Goal: Task Accomplishment & Management: Manage account settings

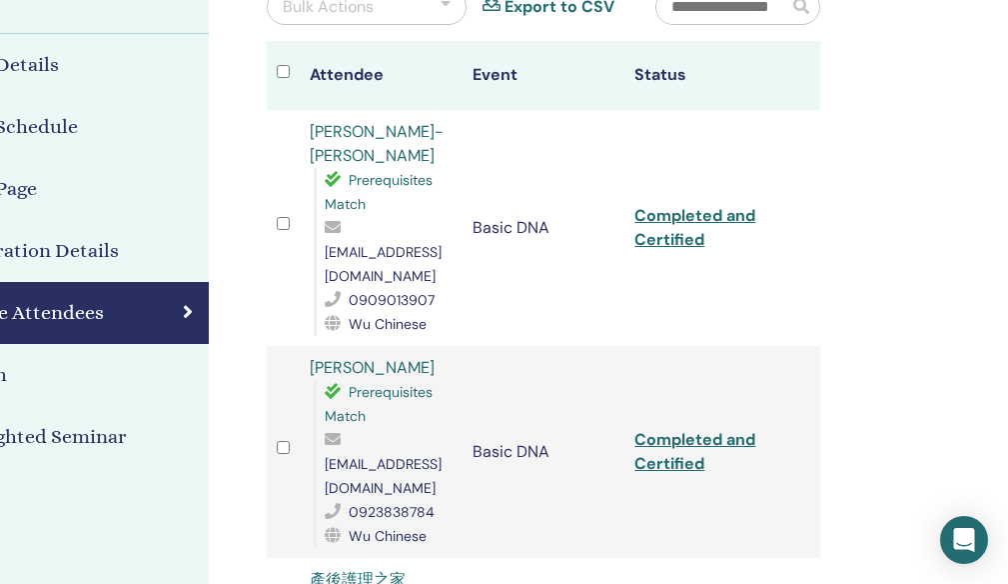
scroll to position [0, 191]
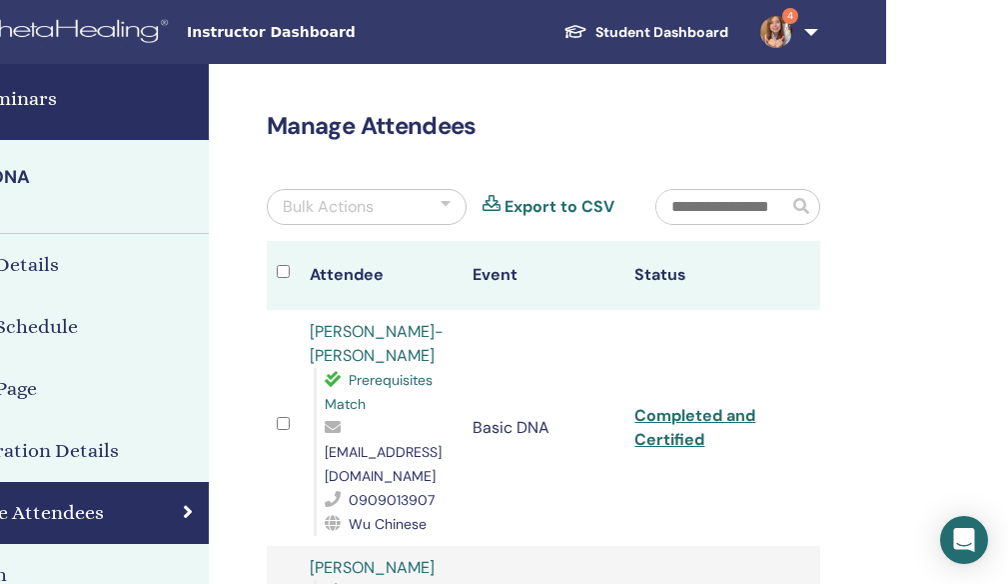
click at [701, 411] on link "Completed and Certified" at bounding box center [695, 427] width 121 height 45
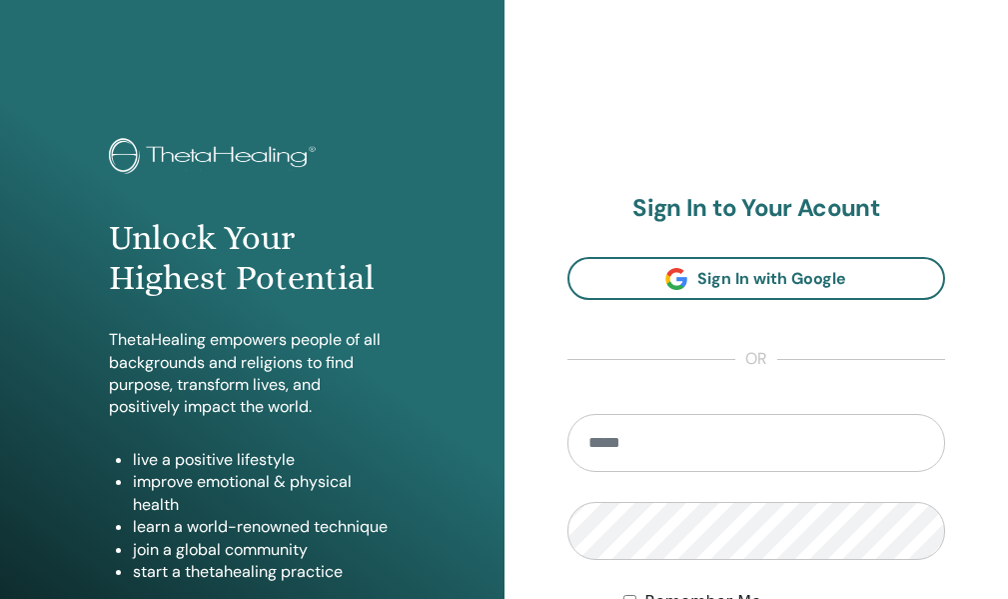
scroll to position [200, 0]
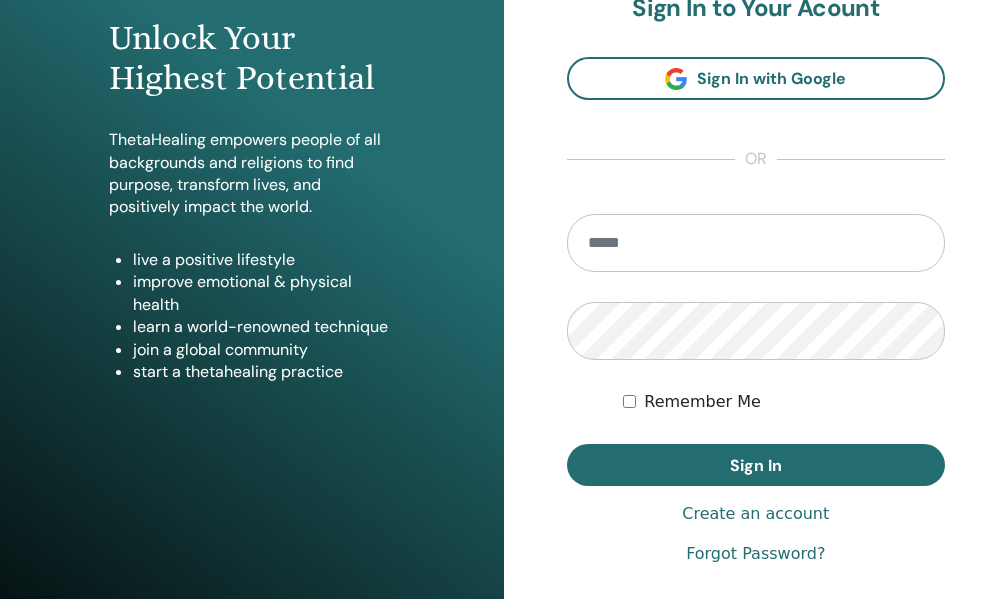
click at [643, 272] on input "email" at bounding box center [757, 243] width 379 height 58
type input "**********"
click at [568, 444] on button "Sign In" at bounding box center [757, 465] width 379 height 42
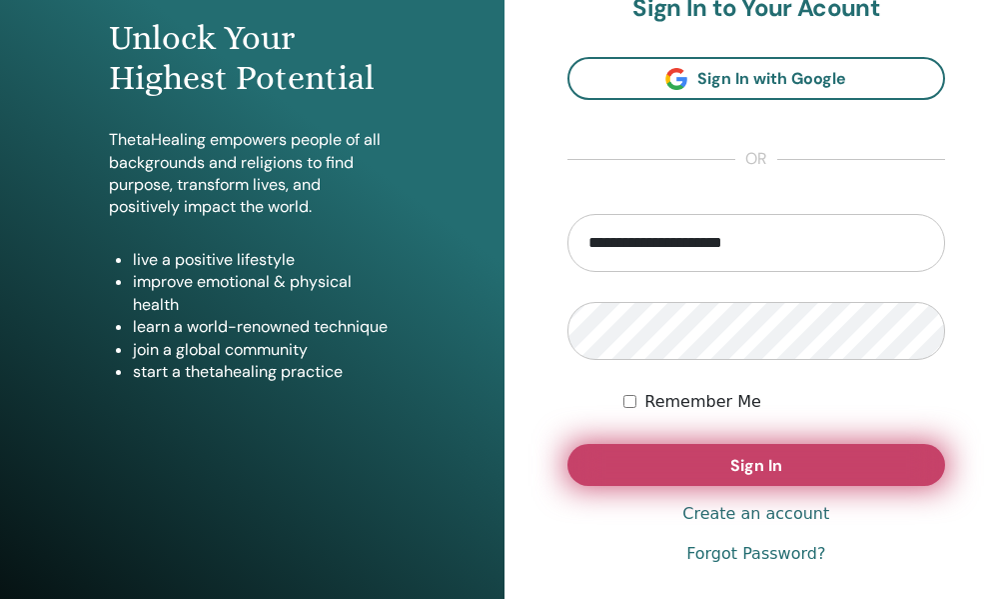
click at [680, 486] on button "Sign In" at bounding box center [757, 465] width 379 height 42
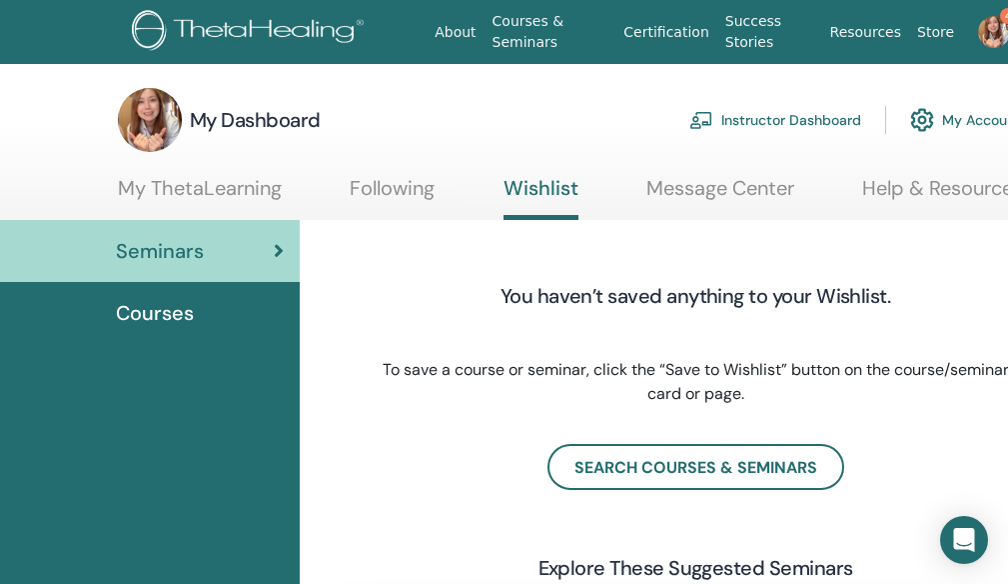
click at [746, 118] on link "Instructor Dashboard" at bounding box center [776, 120] width 172 height 44
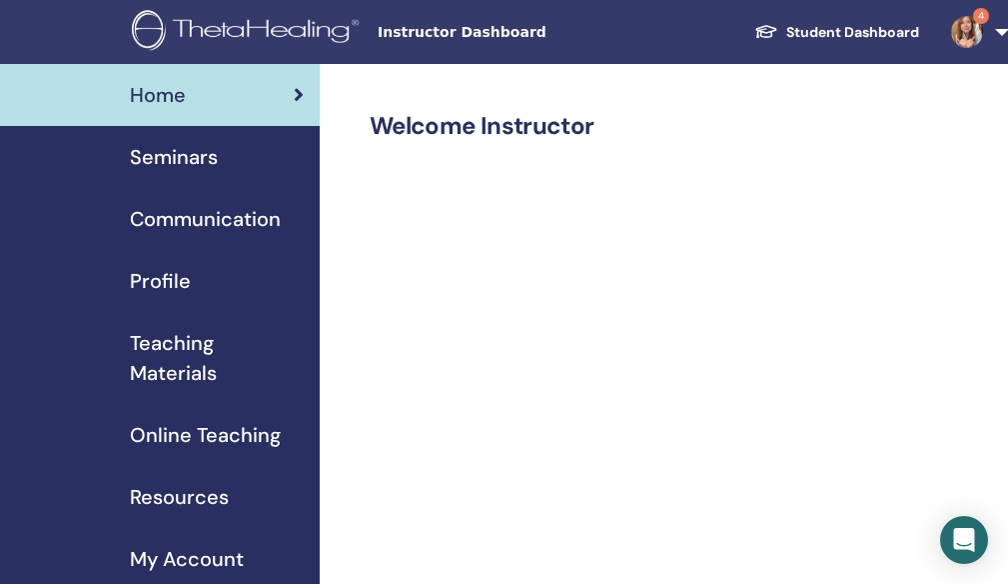
click at [202, 154] on span "Seminars" at bounding box center [174, 157] width 88 height 30
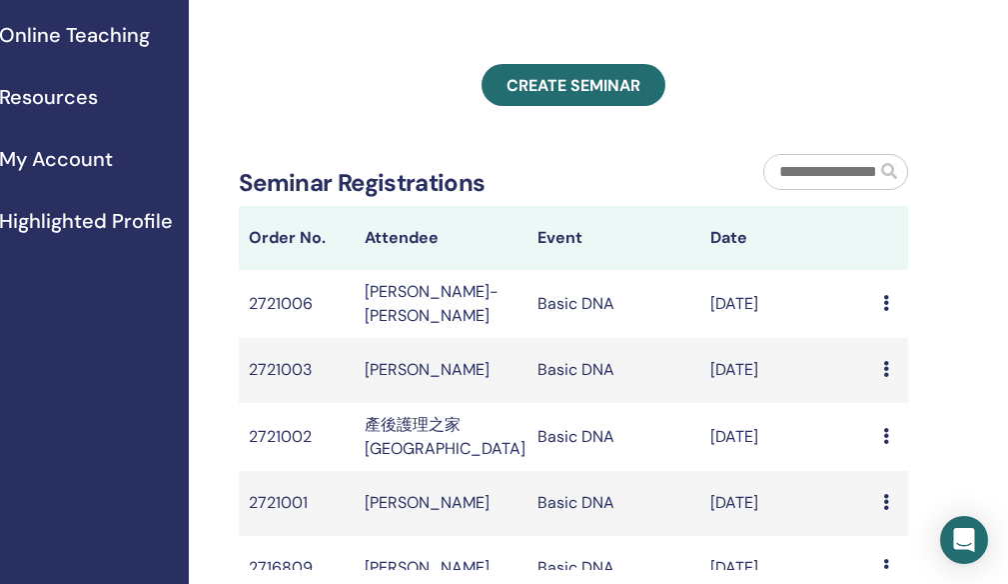
scroll to position [100, 131]
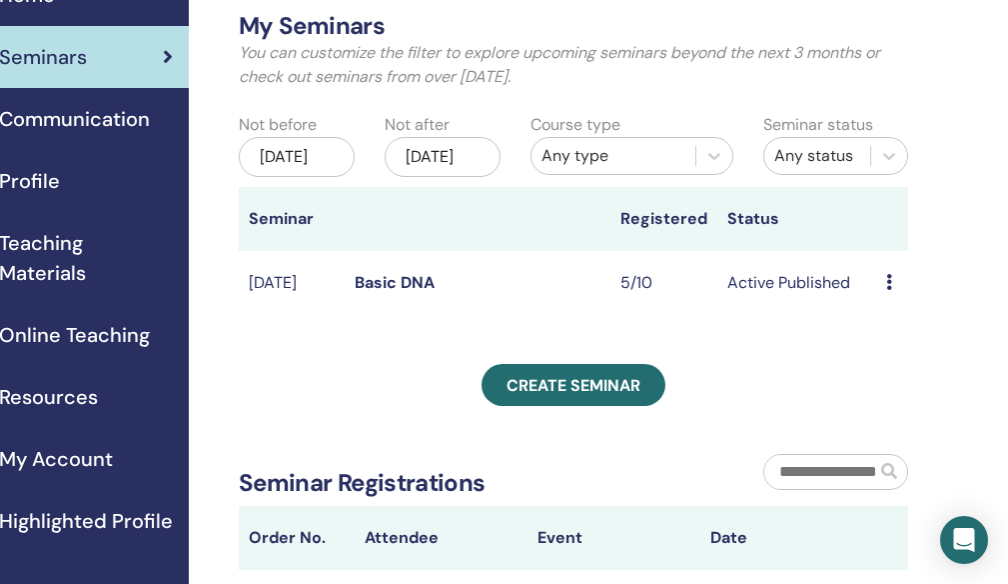
click at [889, 290] on icon at bounding box center [889, 282] width 6 height 16
click at [897, 401] on link "Attendees" at bounding box center [908, 398] width 76 height 21
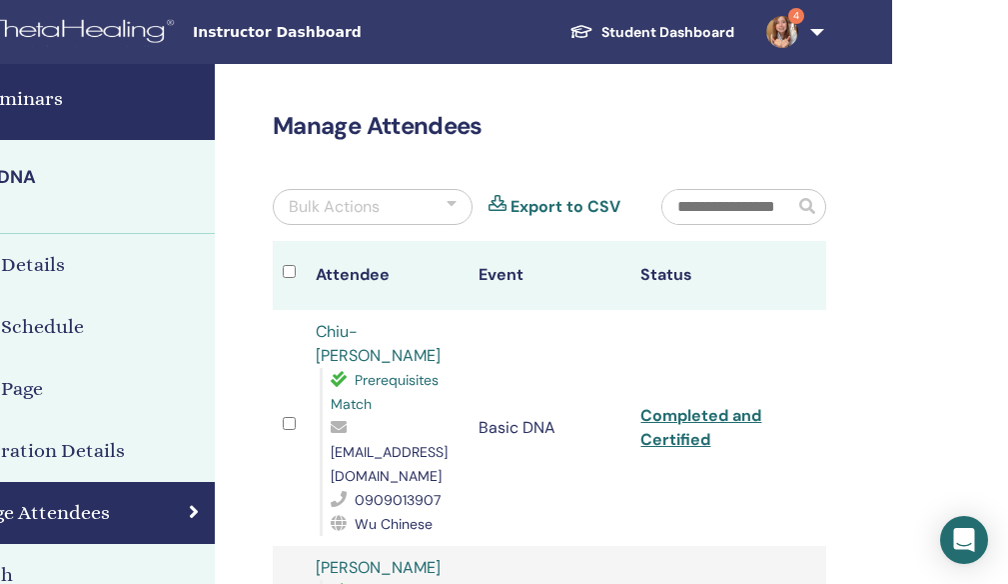
scroll to position [0, 190]
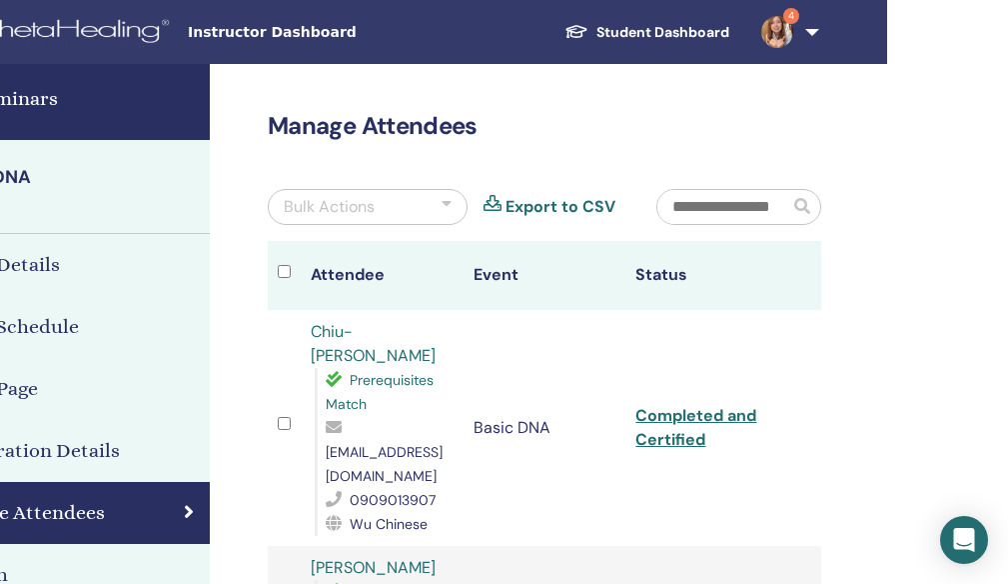
click at [816, 27] on link "4" at bounding box center [787, 32] width 82 height 64
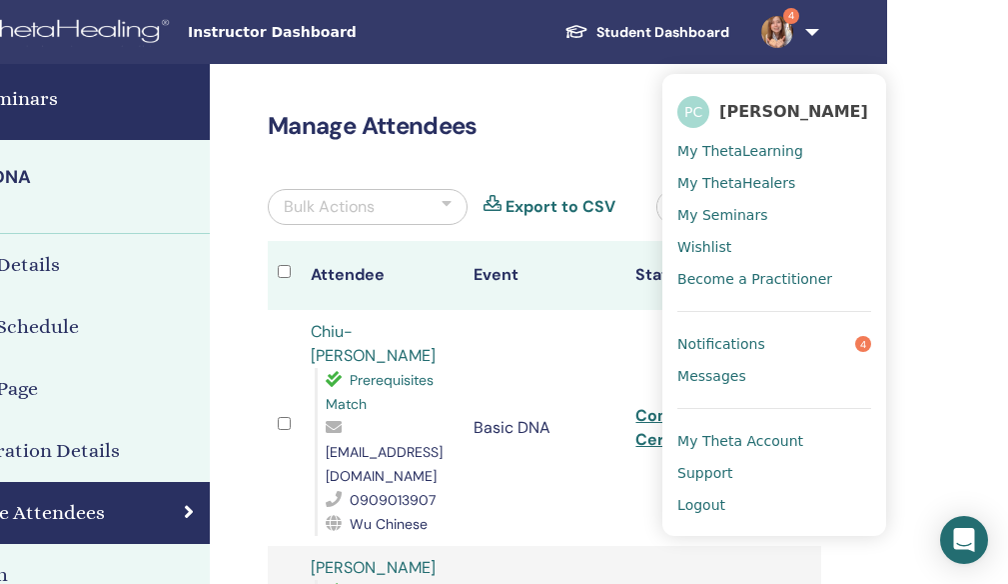
click at [707, 505] on span "Logout" at bounding box center [702, 505] width 48 height 18
